Goal: Task Accomplishment & Management: Use online tool/utility

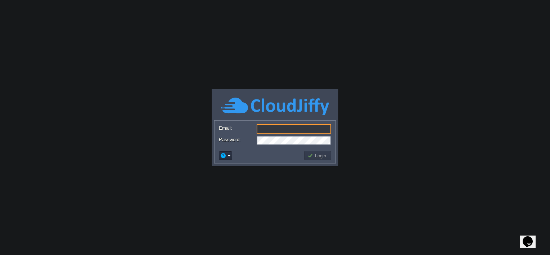
type input "[EMAIL_ADDRESS][DOMAIN_NAME]"
click at [281, 122] on form "Email: [EMAIL_ADDRESS][DOMAIN_NAME] Password:" at bounding box center [274, 133] width 121 height 27
click at [320, 155] on button "Login" at bounding box center [317, 155] width 21 height 6
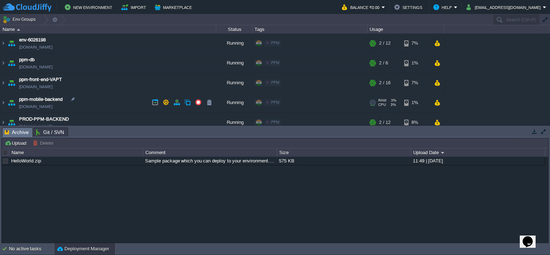
scroll to position [26, 0]
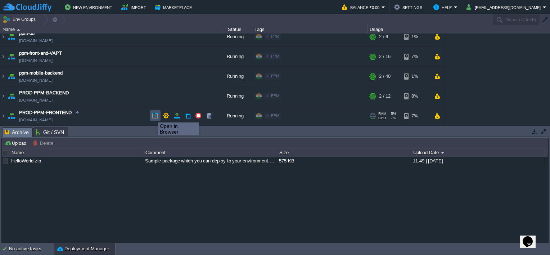
click at [152, 116] on button "button" at bounding box center [155, 115] width 6 height 6
click at [157, 115] on button "button" at bounding box center [155, 115] width 6 height 6
